Goal: Task Accomplishment & Management: Use online tool/utility

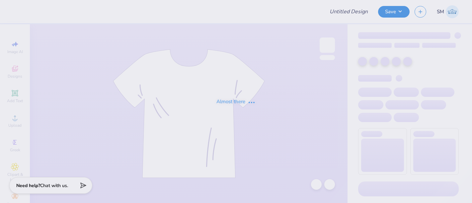
type input "Parents Weekend Dog"
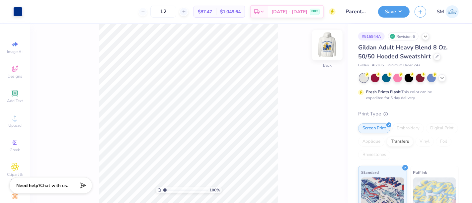
click at [331, 44] on img at bounding box center [327, 45] width 27 height 27
drag, startPoint x: 166, startPoint y: 190, endPoint x: 171, endPoint y: 188, distance: 5.5
type input "2.41"
click at [171, 188] on input "range" at bounding box center [185, 190] width 45 height 6
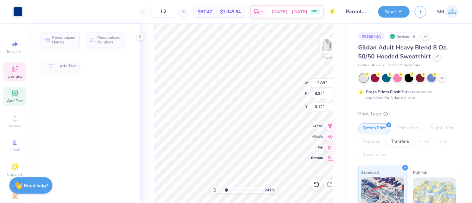
type input "12.88"
type input "3.34"
type input "6.12"
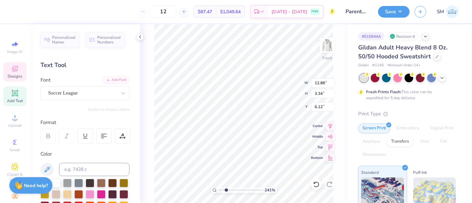
scroll to position [6, 2]
type textarea "AT THE [GEOGRAPHIC_DATA][US_STATE]"
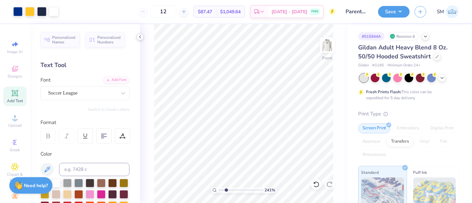
click at [141, 36] on icon at bounding box center [139, 36] width 5 height 5
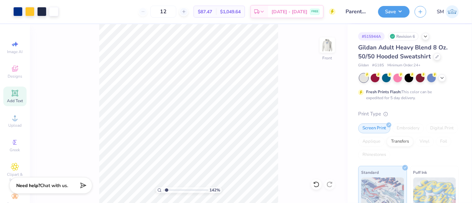
type input "1.64"
click at [168, 189] on input "range" at bounding box center [185, 190] width 45 height 6
click at [14, 96] on icon at bounding box center [15, 93] width 6 height 6
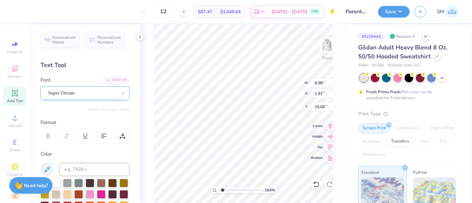
drag, startPoint x: 76, startPoint y: 89, endPoint x: 75, endPoint y: 99, distance: 10.7
click at [76, 89] on div "Super Dream" at bounding box center [82, 93] width 70 height 10
type textarea "®"
click at [73, 92] on div "Super Dream" at bounding box center [82, 93] width 70 height 10
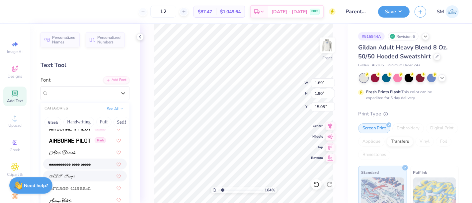
scroll to position [233, 0]
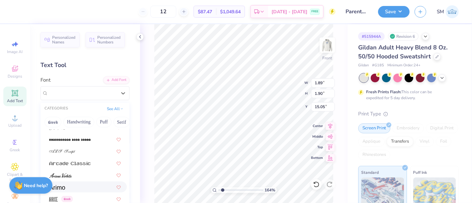
click at [66, 184] on div at bounding box center [85, 186] width 72 height 7
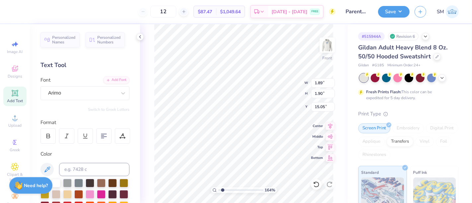
type input "1.92"
type input "15.04"
click at [94, 170] on input at bounding box center [94, 169] width 70 height 13
type input "287"
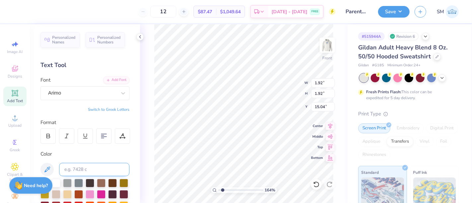
type input "0.54"
type input "10.31"
drag, startPoint x: 224, startPoint y: 190, endPoint x: 234, endPoint y: 188, distance: 9.7
click at [234, 188] on input "range" at bounding box center [240, 190] width 45 height 6
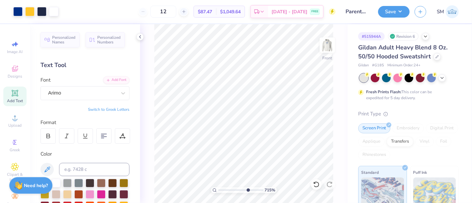
drag, startPoint x: 233, startPoint y: 189, endPoint x: 247, endPoint y: 190, distance: 13.9
type input "7.15"
click at [247, 190] on input "range" at bounding box center [240, 190] width 45 height 6
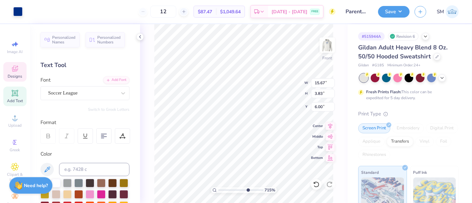
scroll to position [6, 5]
type textarea "AT THE [GEOGRAPHIC_DATA][US_STATE]"
type input "15.67"
type input "3.83"
type input "6.00"
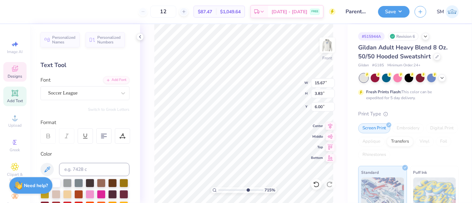
type textarea "AT THE [GEOGRAPHIC_DATA][US_STATE]"
type input "15.67"
type input "3.83"
type input "6.00"
type textarea "AT THE [GEOGRAPHIC_DATA][US_STATE] ."
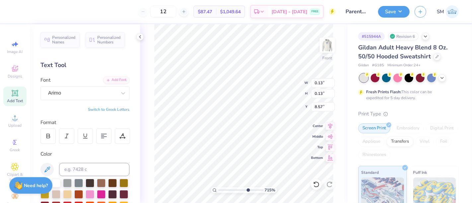
type input "8.57"
type input "15.67"
type input "3.80"
type input "6.01"
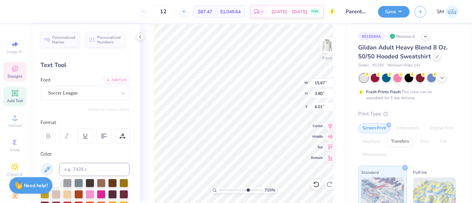
type textarea "AT THE [GEOGRAPHIC_DATA][US_STATE]"
click at [284, 92] on div "715 % Front W 0.13 0.13 " H 0.13 0.13 " Y 8.57 8.57 " Center Middle Top Bottom" at bounding box center [243, 113] width 207 height 179
type input "8.97"
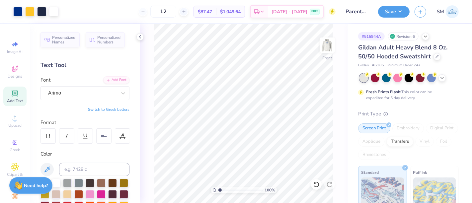
drag, startPoint x: 247, startPoint y: 189, endPoint x: 216, endPoint y: 188, distance: 30.9
click at [218, 188] on input "range" at bounding box center [240, 190] width 45 height 6
click at [399, 9] on button "Save" at bounding box center [394, 11] width 32 height 12
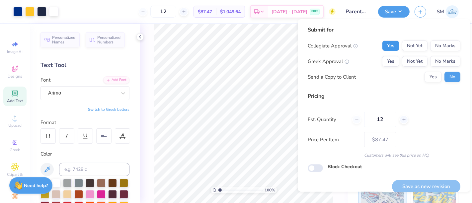
click at [382, 42] on button "Yes" at bounding box center [390, 45] width 17 height 11
click at [389, 58] on button "Yes" at bounding box center [390, 61] width 17 height 11
drag, startPoint x: 423, startPoint y: 77, endPoint x: 446, endPoint y: 112, distance: 42.2
click at [424, 78] on button "Yes" at bounding box center [432, 77] width 17 height 11
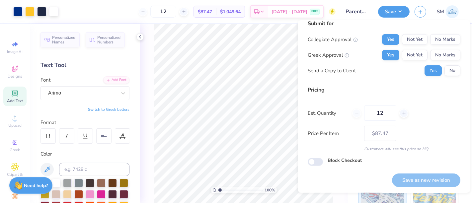
scroll to position [0, 0]
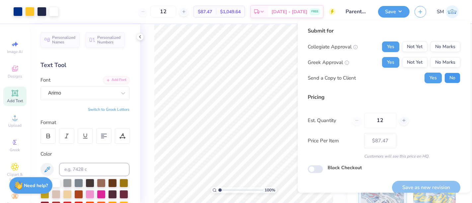
click at [444, 77] on button "No" at bounding box center [452, 78] width 16 height 11
click at [382, 63] on button "Yes" at bounding box center [390, 62] width 17 height 11
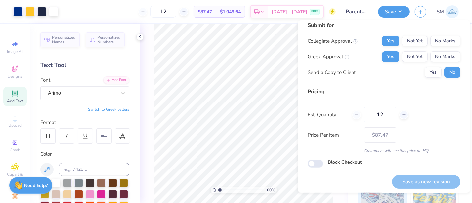
scroll to position [7, 0]
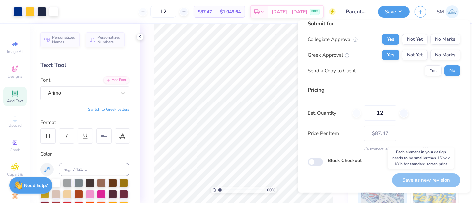
click at [420, 175] on div "Save as new revision" at bounding box center [426, 180] width 68 height 14
click at [124, 12] on div "12 $87.47 Per Item $1,049.64 Total Est. Delivery [DATE] - [DATE] FREE" at bounding box center [199, 11] width 272 height 23
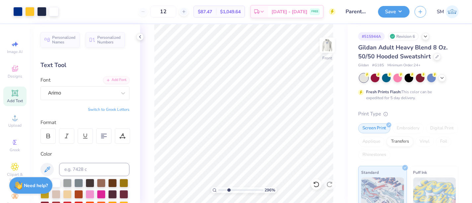
drag, startPoint x: 228, startPoint y: 192, endPoint x: 232, endPoint y: 193, distance: 3.6
type input "3.68"
click at [232, 193] on input "range" at bounding box center [240, 190] width 45 height 6
type input "9.07"
click at [392, 11] on button "Save" at bounding box center [394, 11] width 32 height 12
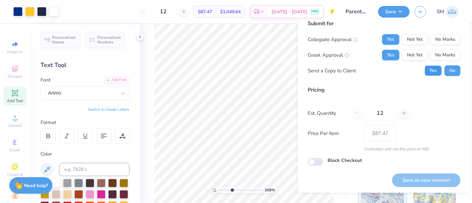
click at [428, 67] on button "Yes" at bounding box center [432, 70] width 17 height 11
click at [445, 71] on button "No" at bounding box center [452, 70] width 16 height 11
click at [422, 181] on div "Save as new revision" at bounding box center [426, 180] width 68 height 14
